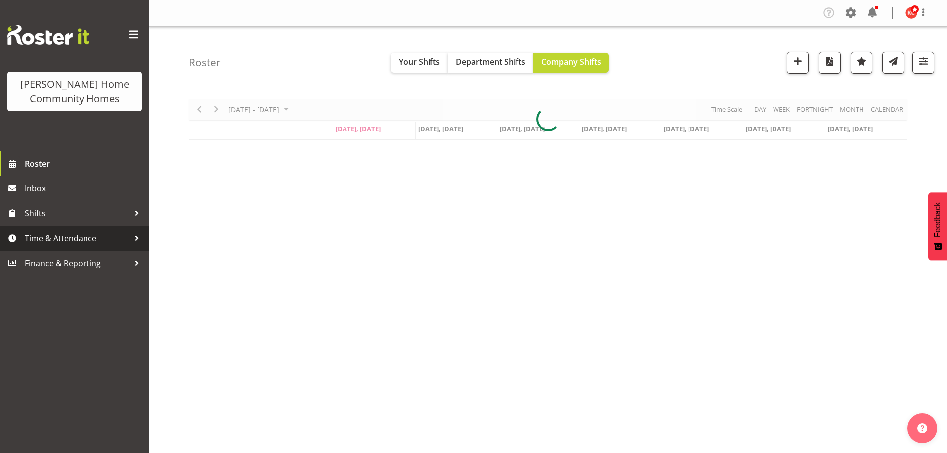
click at [67, 237] on span "Time & Attendance" at bounding box center [77, 238] width 104 height 15
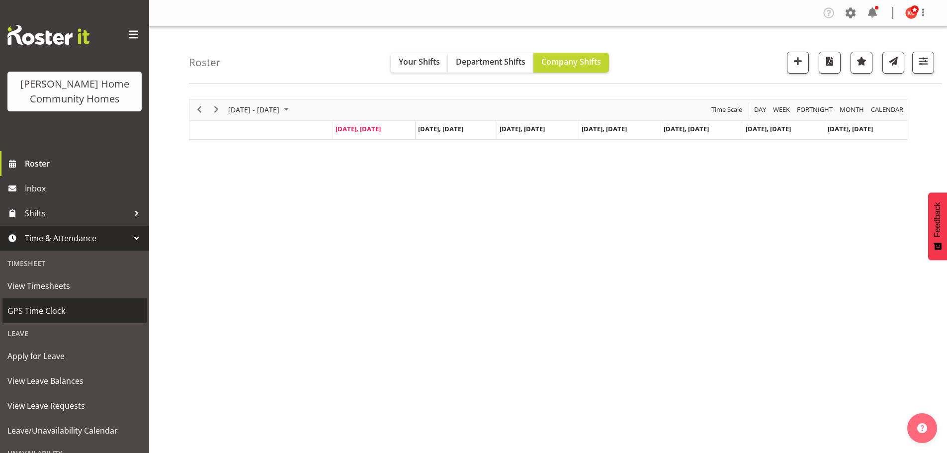
click at [42, 306] on span "GPS Time Clock" at bounding box center [74, 310] width 134 height 15
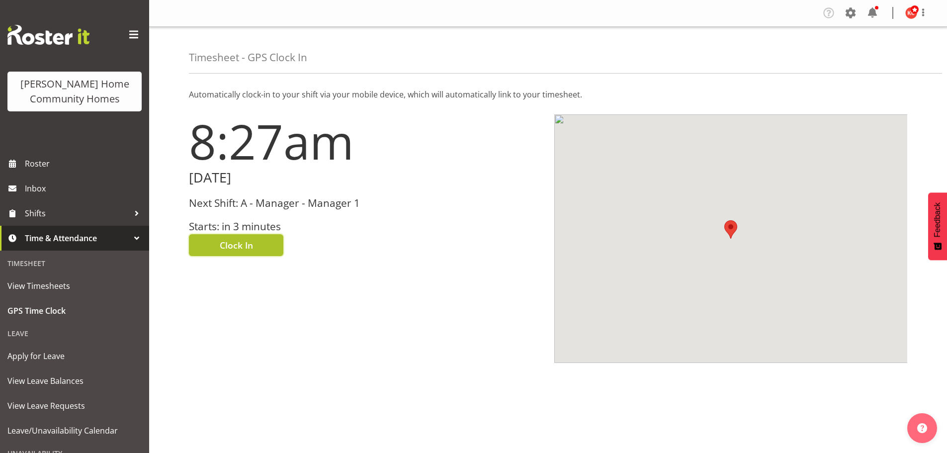
click at [217, 247] on button "Clock In" at bounding box center [236, 245] width 94 height 22
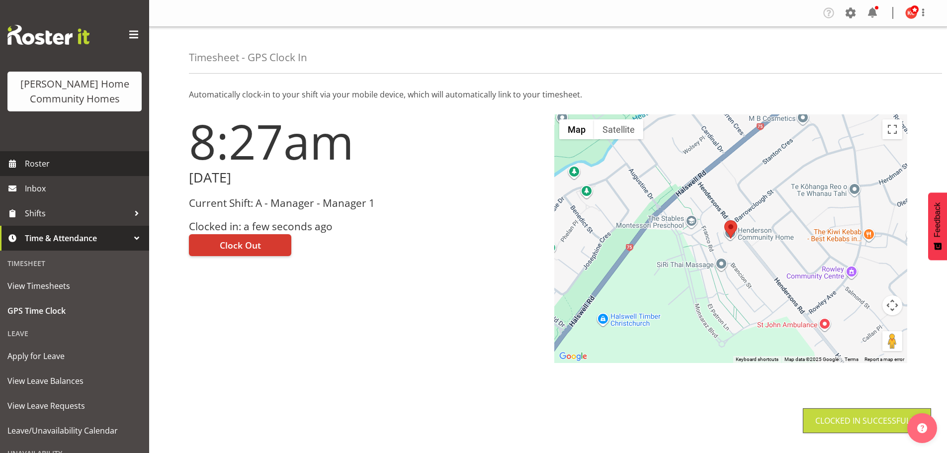
click at [27, 165] on span "Roster" at bounding box center [84, 163] width 119 height 15
